Goal: Information Seeking & Learning: Learn about a topic

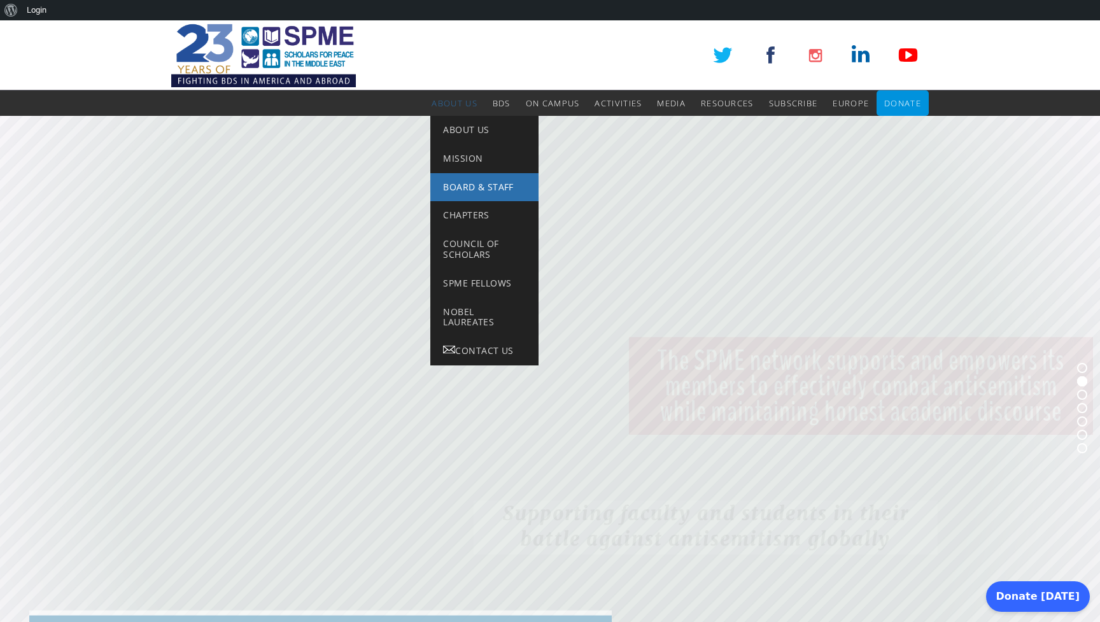
click at [448, 192] on link "Board & Staff" at bounding box center [484, 187] width 108 height 29
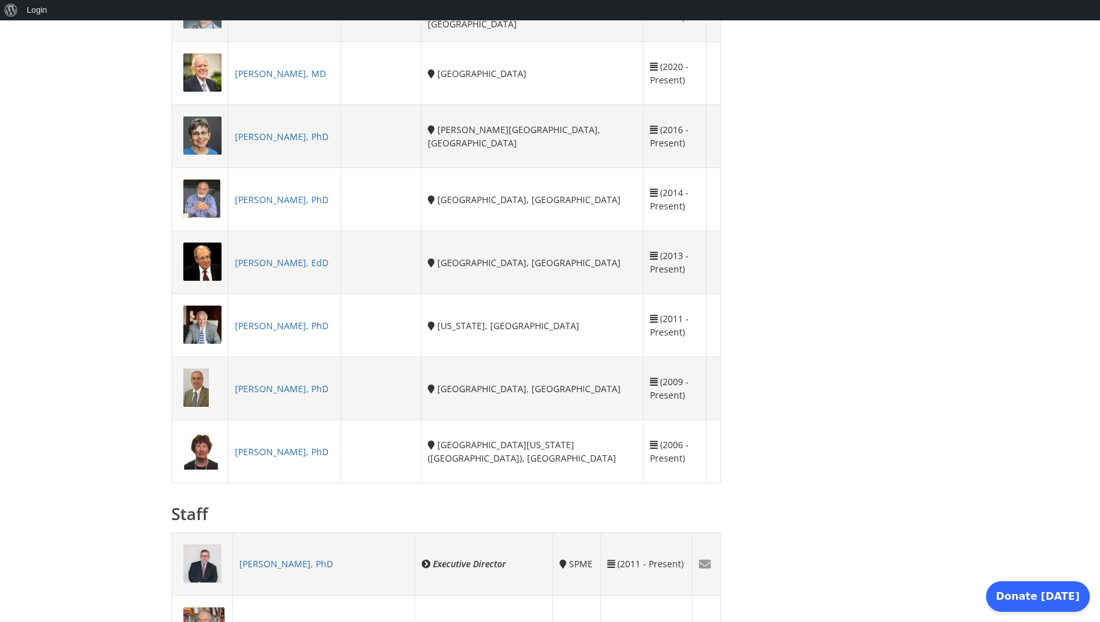
scroll to position [755, 0]
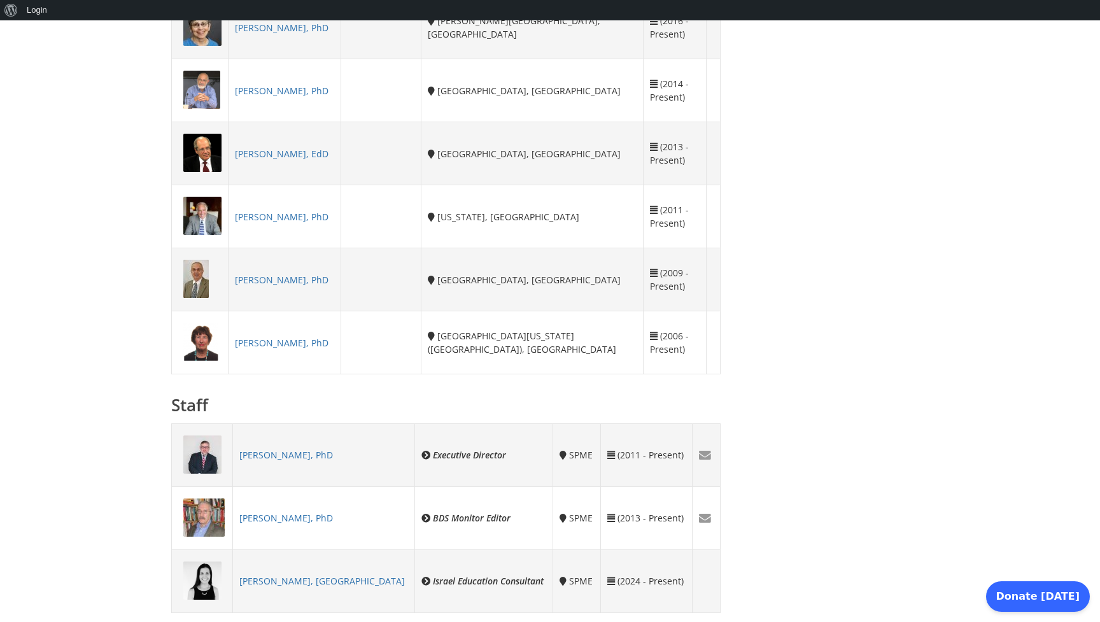
click at [292, 451] on link "[PERSON_NAME], PhD" at bounding box center [286, 455] width 94 height 12
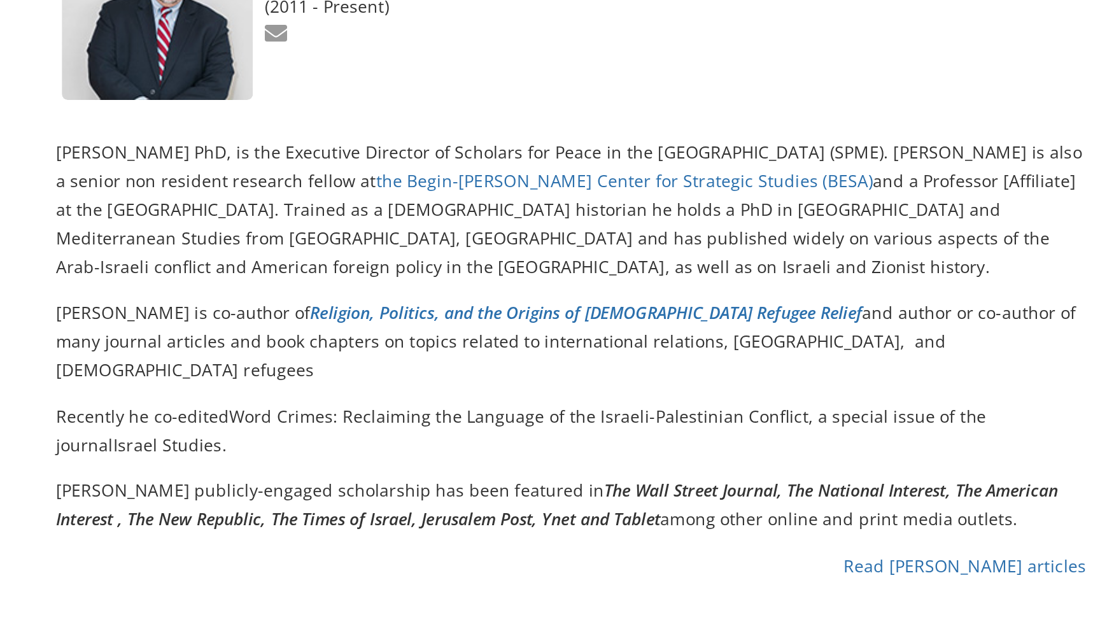
scroll to position [46, 0]
click at [591, 585] on link "Read Asaf Romirowsky’s articles" at bounding box center [655, 591] width 129 height 12
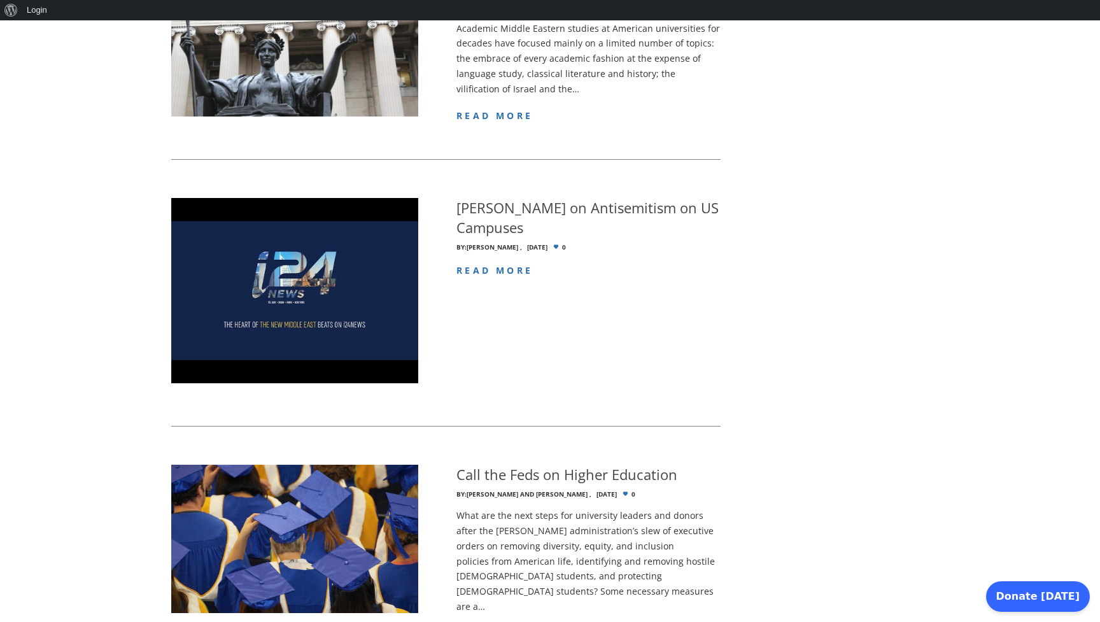
scroll to position [1044, 0]
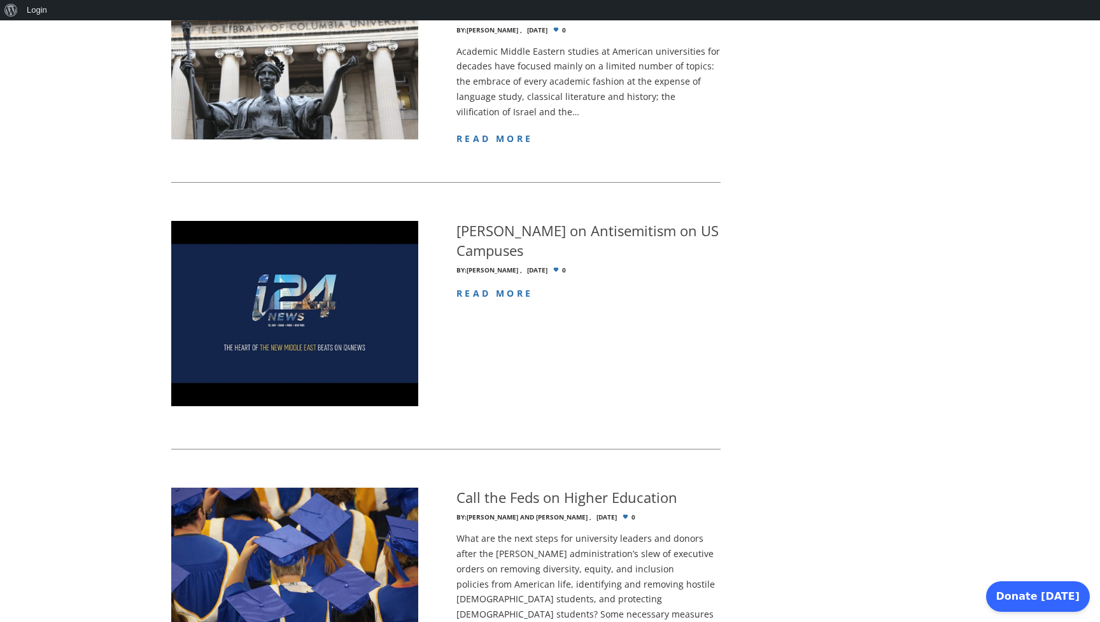
click at [294, 242] on img at bounding box center [294, 313] width 247 height 185
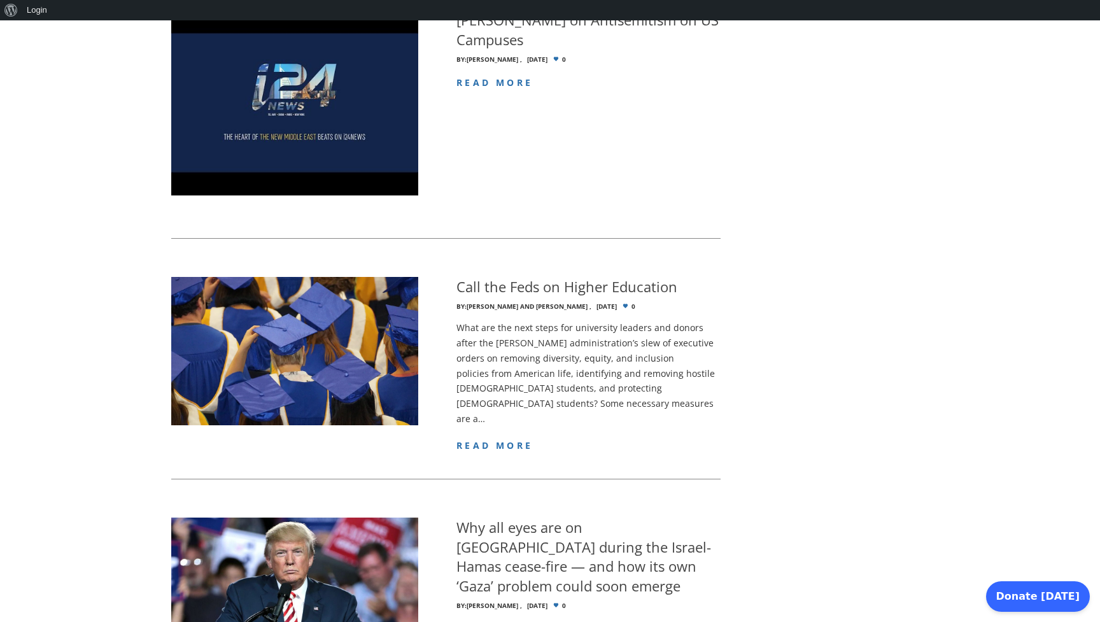
scroll to position [1256, 0]
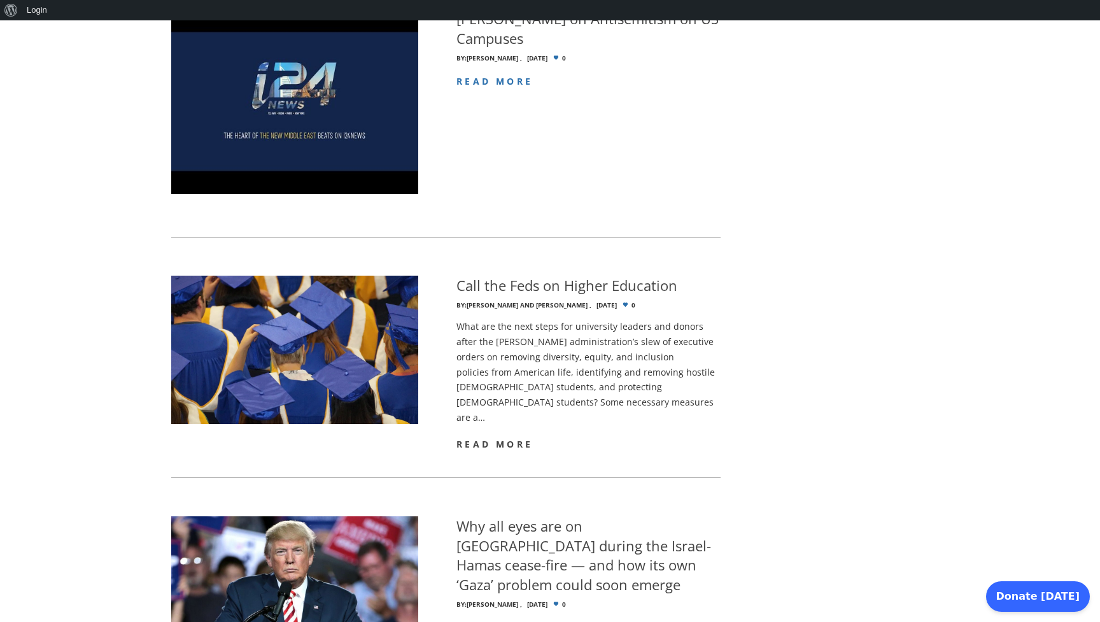
click at [480, 438] on span "read more" at bounding box center [494, 444] width 76 height 12
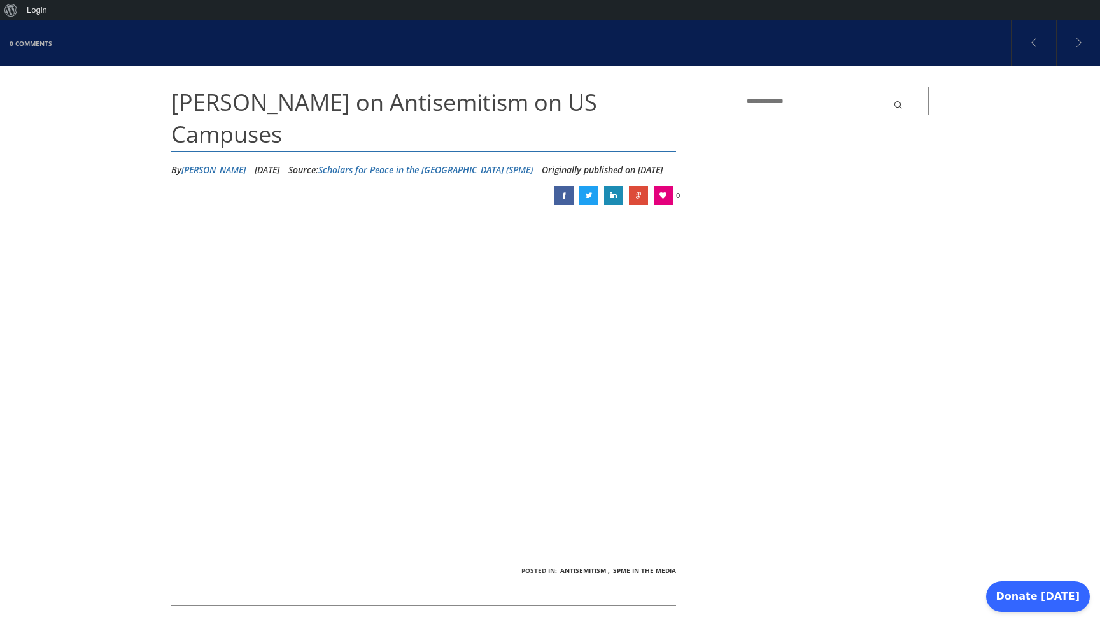
scroll to position [122, 0]
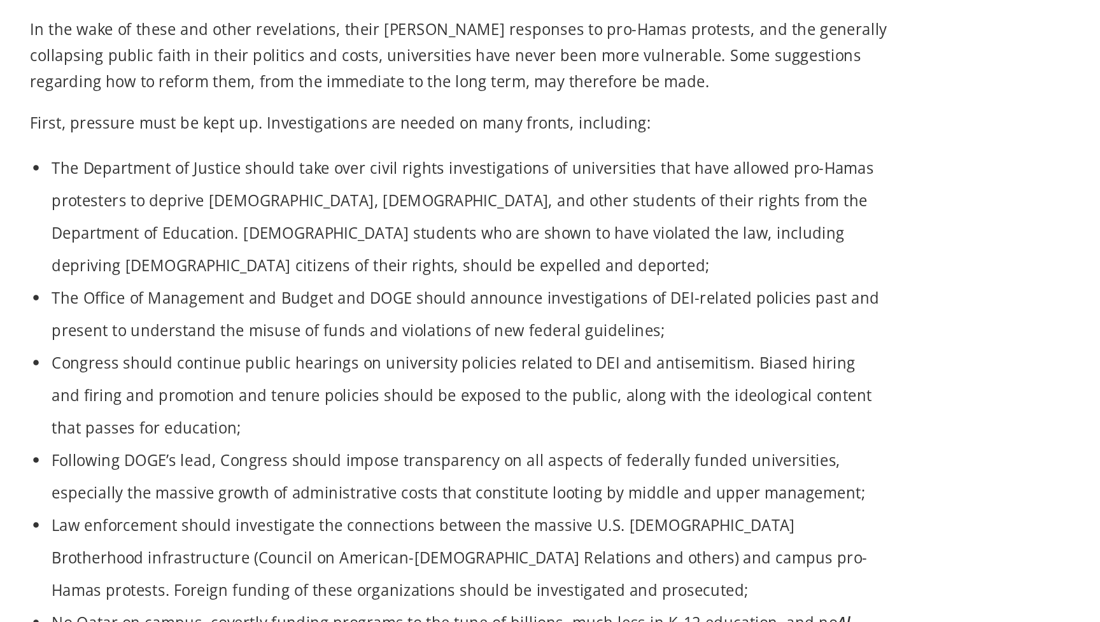
scroll to position [375, 0]
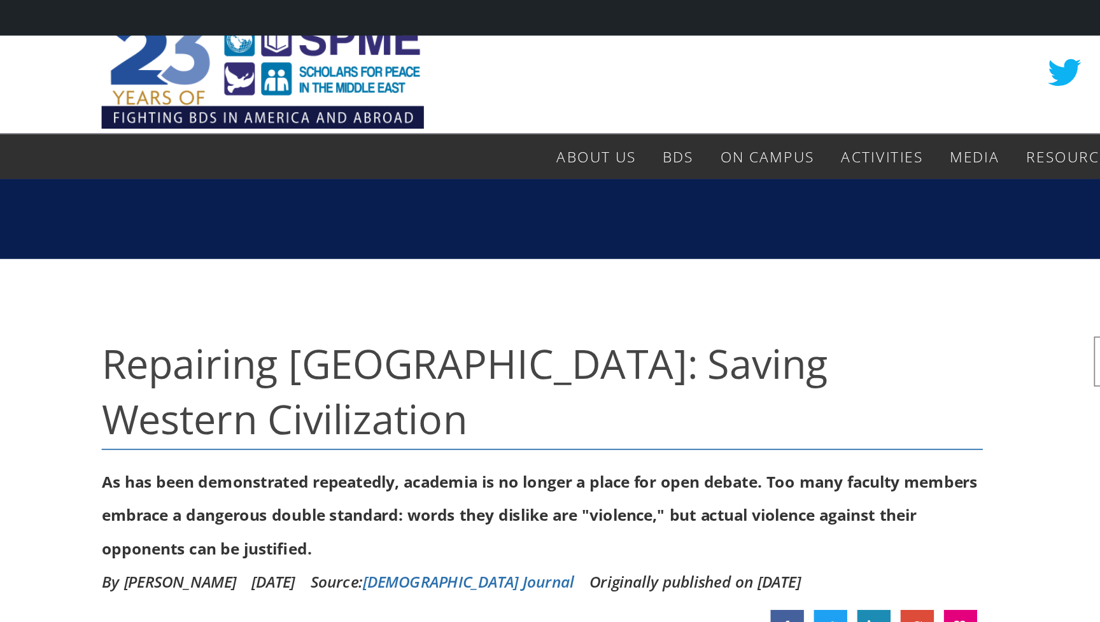
scroll to position [11, 0]
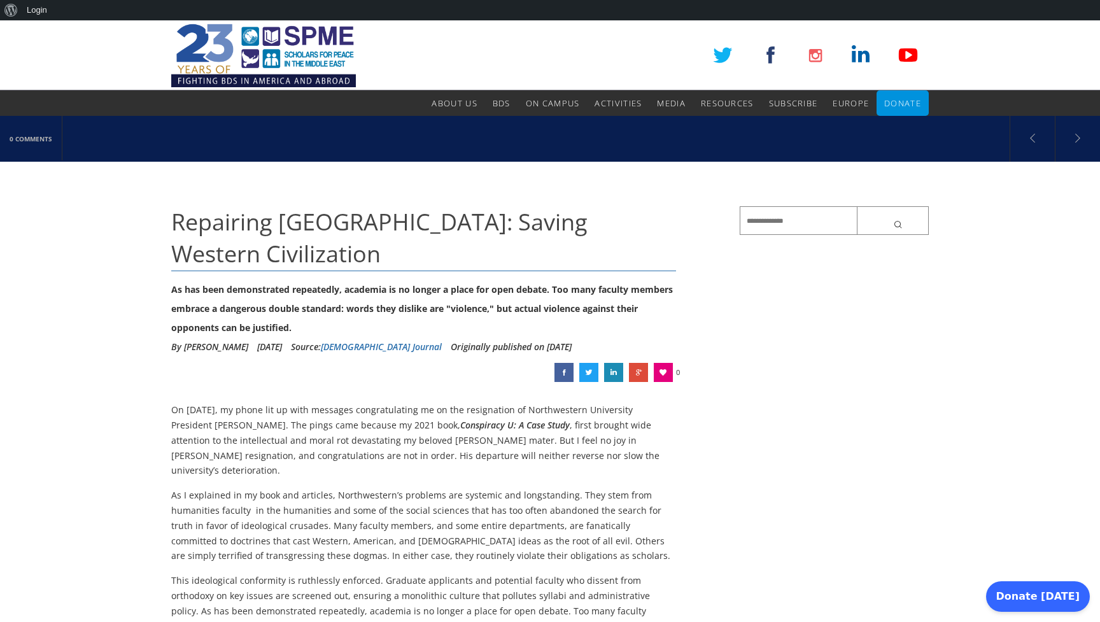
click at [260, 52] on img at bounding box center [263, 55] width 185 height 70
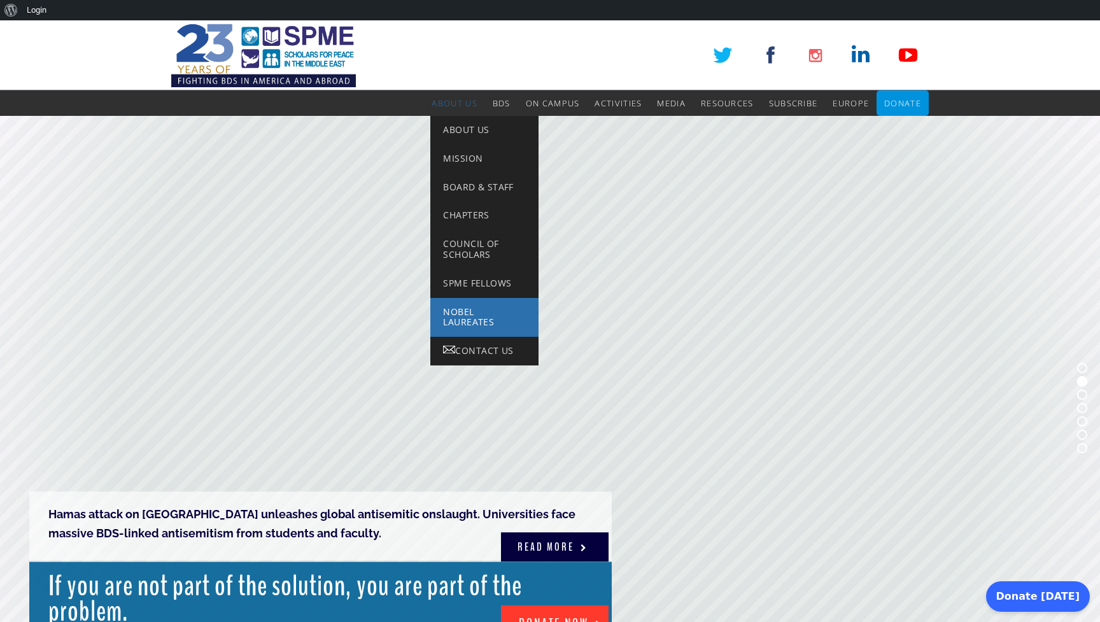
click at [443, 314] on span "Nobel Laureates" at bounding box center [468, 316] width 51 height 23
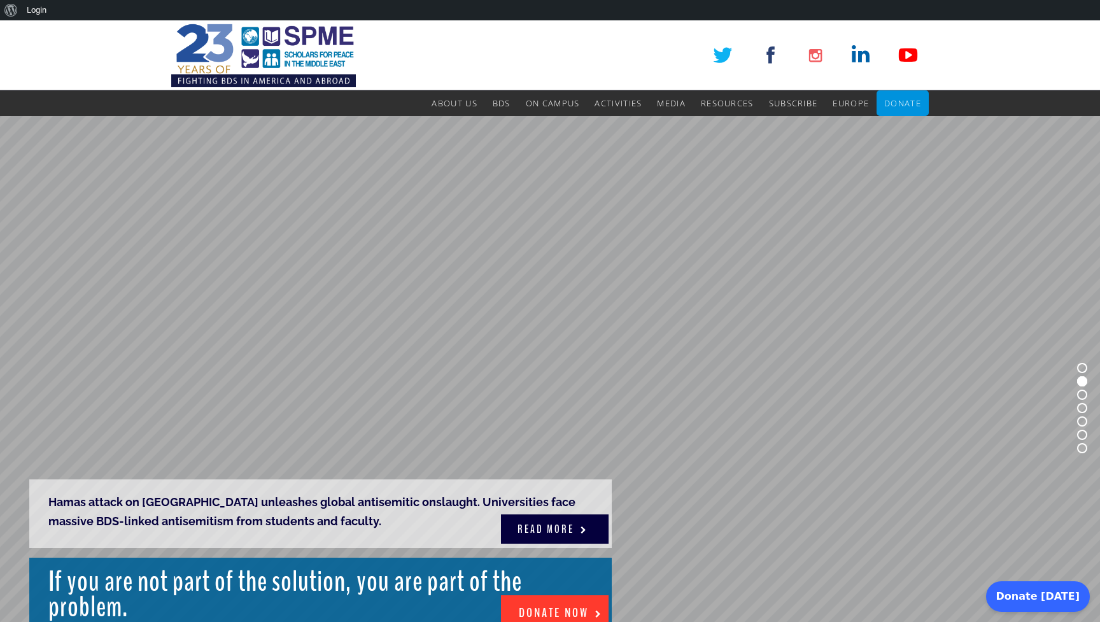
click at [291, 34] on img at bounding box center [263, 55] width 185 height 70
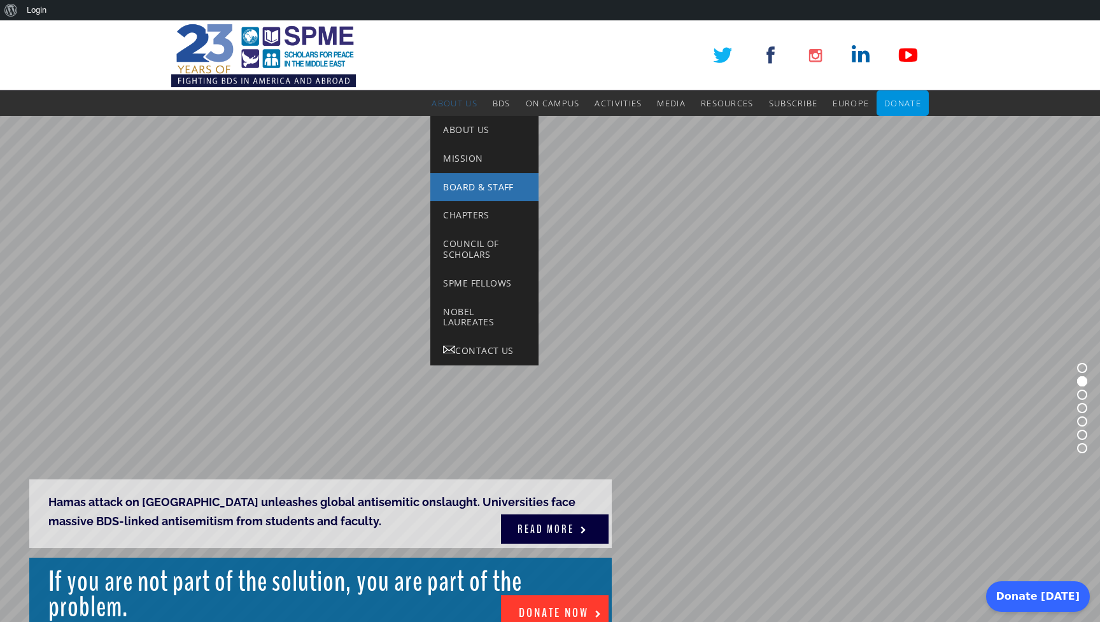
click at [464, 185] on span "Board & Staff" at bounding box center [478, 187] width 70 height 12
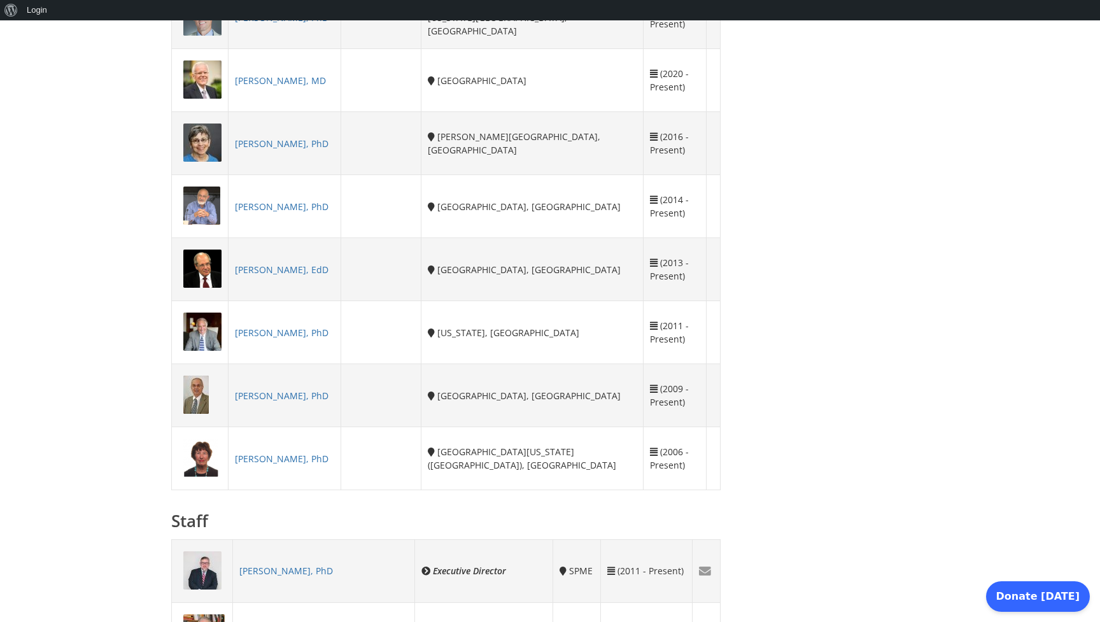
scroll to position [640, 0]
